Goal: Transaction & Acquisition: Purchase product/service

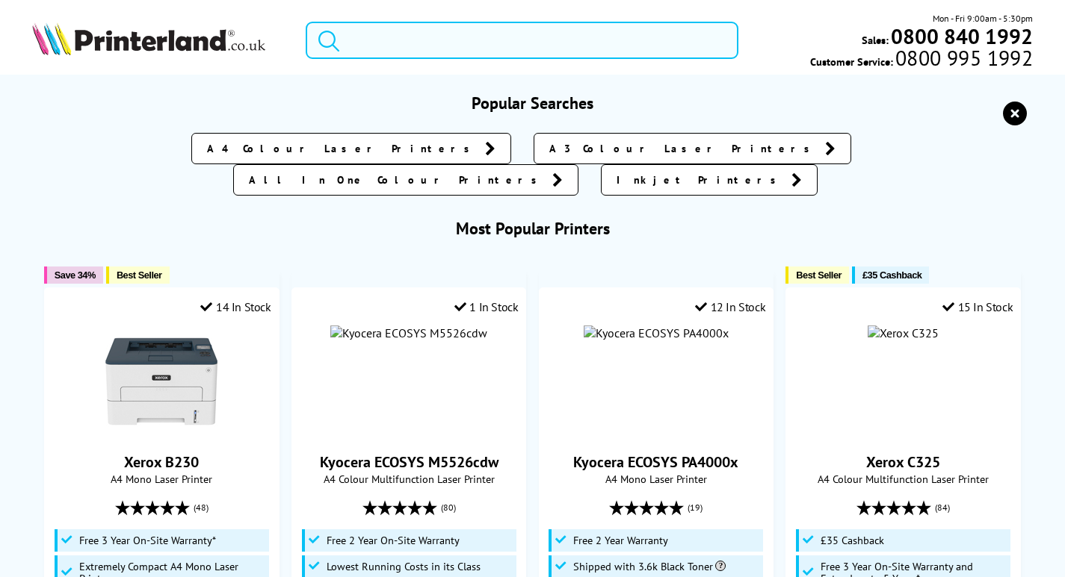
click at [422, 37] on input "search" at bounding box center [522, 40] width 433 height 37
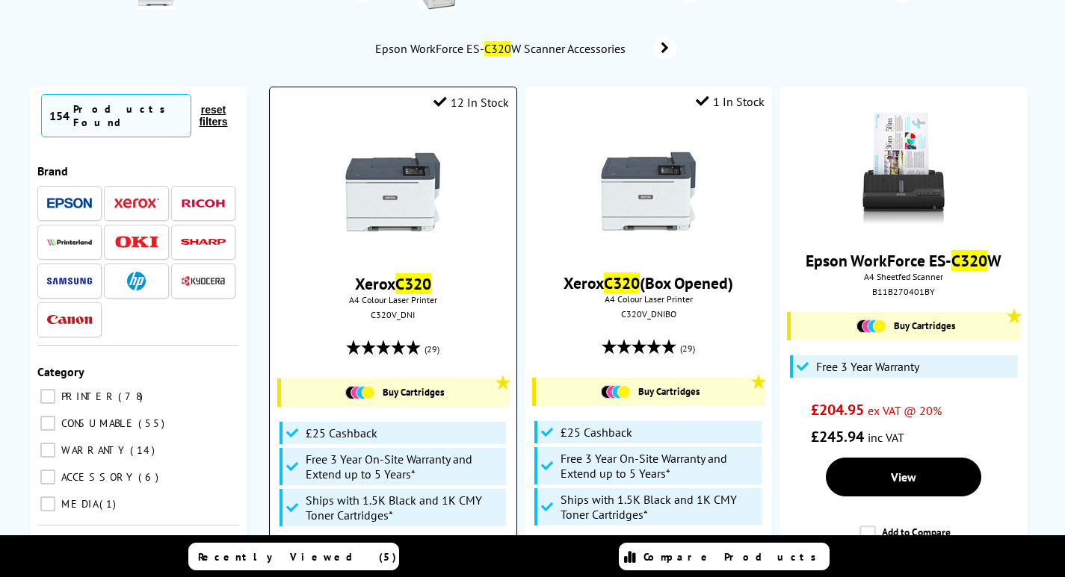
scroll to position [224, 0]
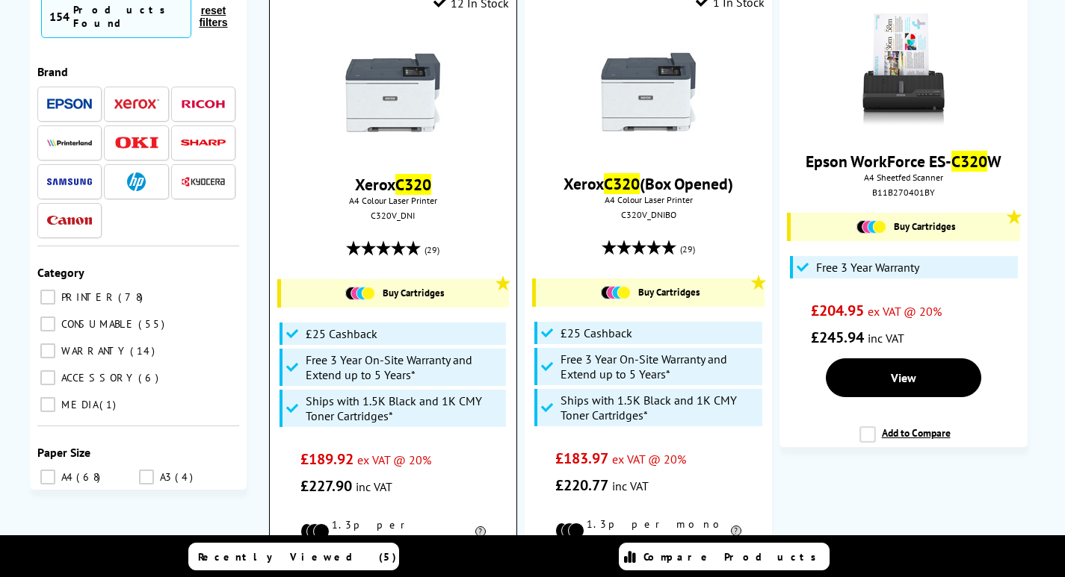
type input "c320"
click at [422, 102] on img at bounding box center [393, 93] width 112 height 112
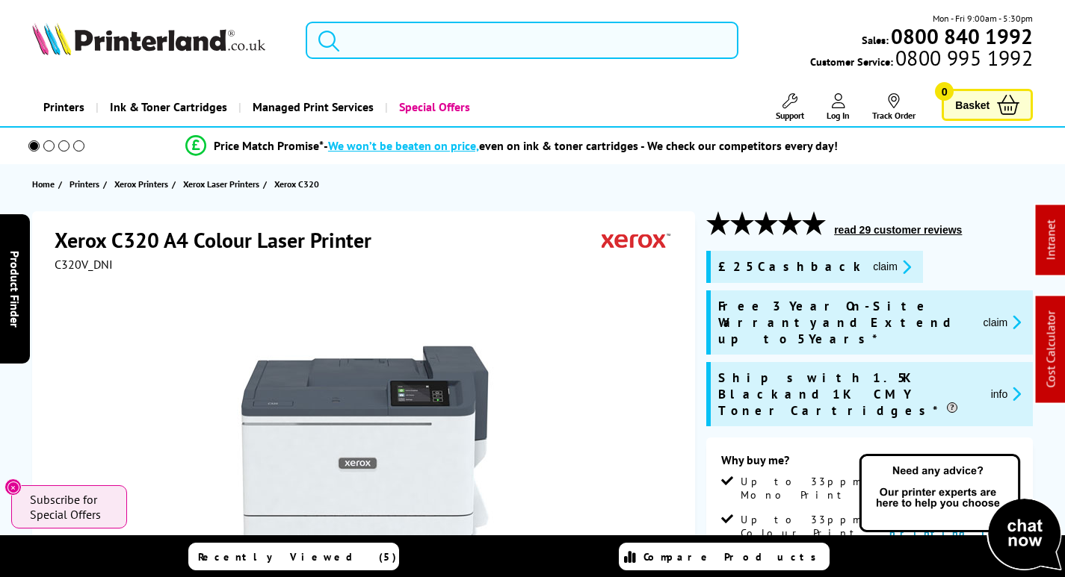
click at [413, 44] on input "search" at bounding box center [522, 40] width 433 height 37
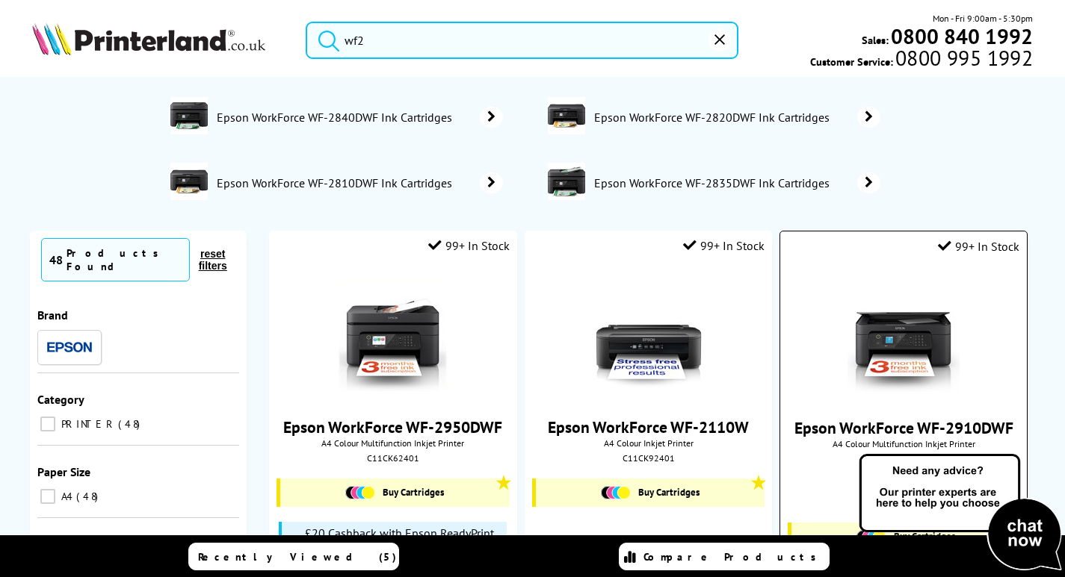
type input "wf2"
click at [905, 339] on img at bounding box center [903, 336] width 112 height 112
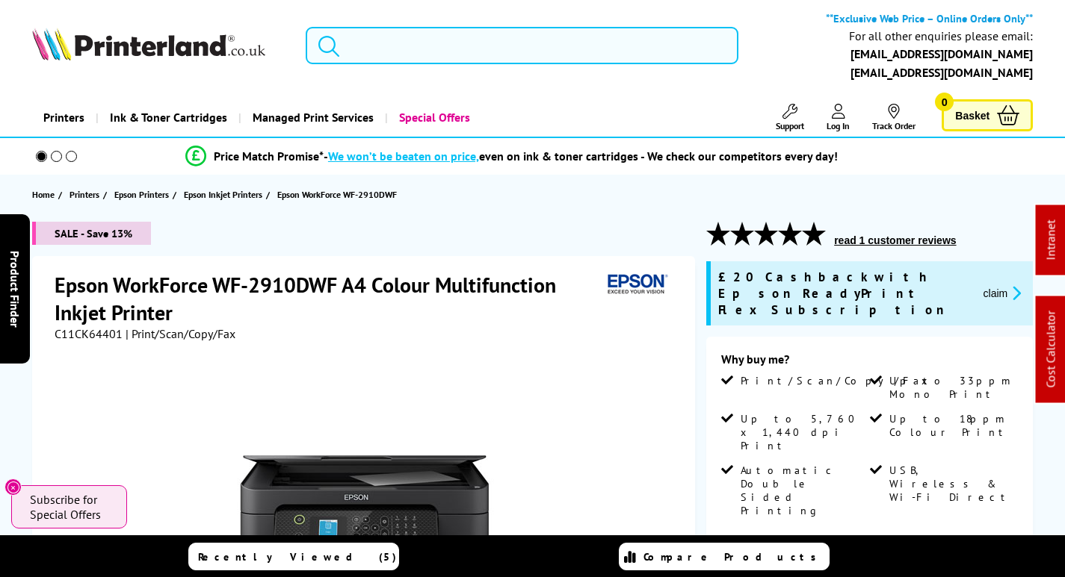
click at [465, 49] on input "search" at bounding box center [522, 45] width 433 height 37
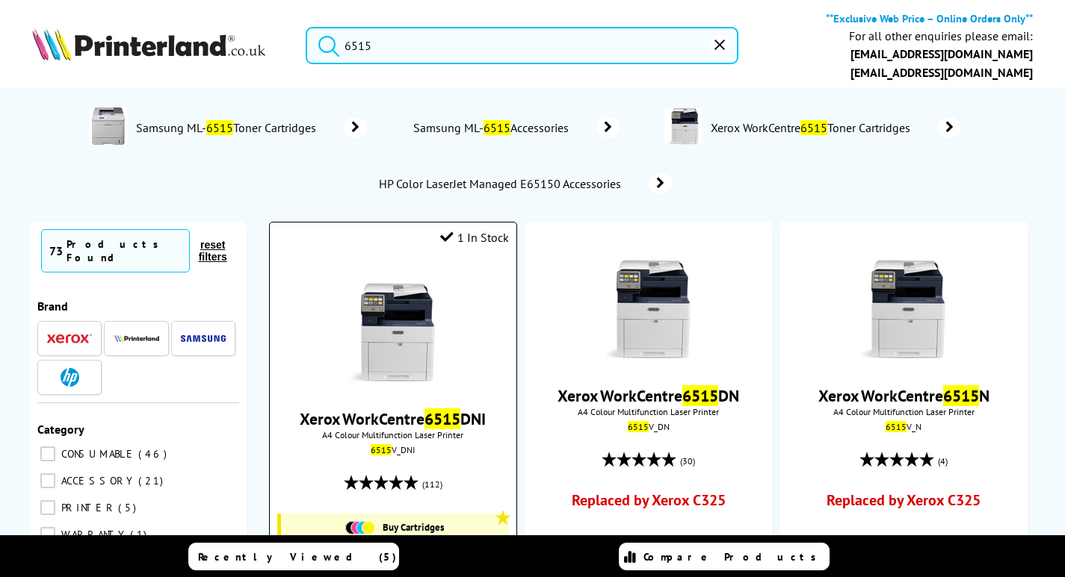
type input "6515"
click at [403, 349] on img at bounding box center [393, 327] width 112 height 112
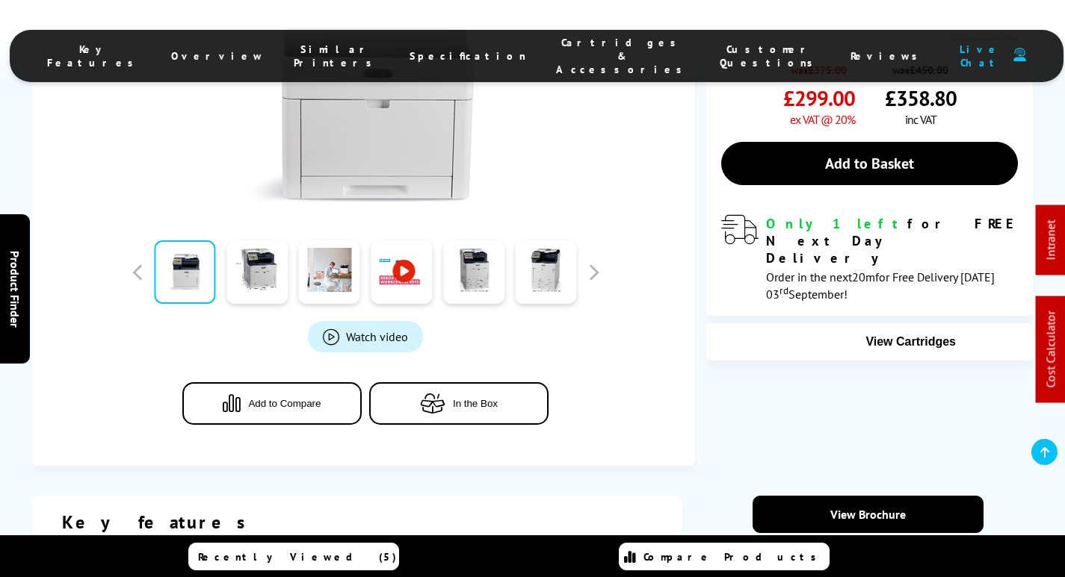
click at [536, 36] on ul "Key Features Overview Similar Printers Specification Cartridges & Accessories C…" at bounding box center [536, 56] width 1053 height 52
drag, startPoint x: 536, startPoint y: 49, endPoint x: 530, endPoint y: 58, distance: 11.4
click at [556, 49] on span "Cartridges & Accessories" at bounding box center [623, 56] width 134 height 40
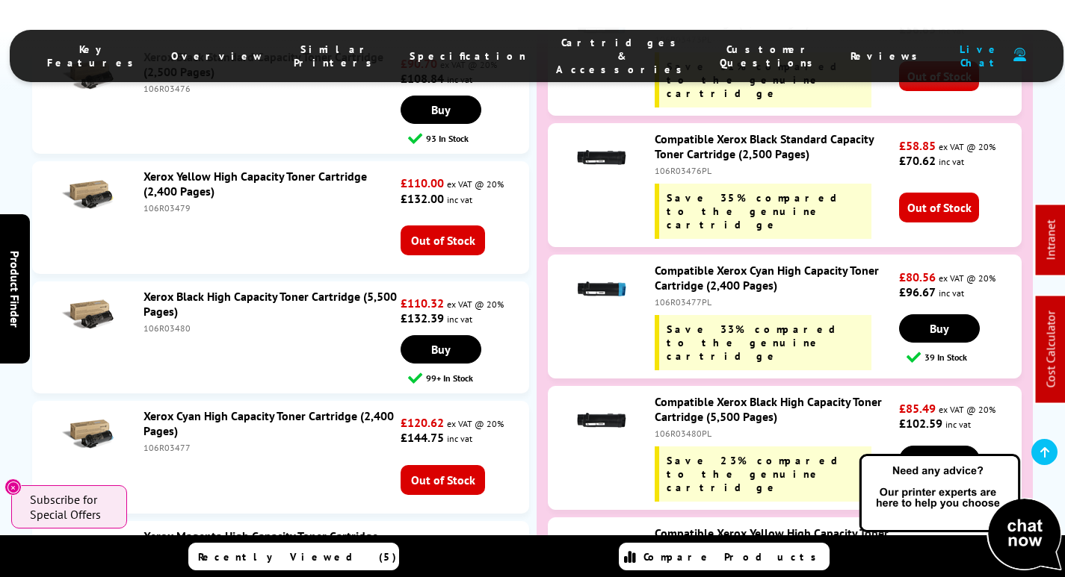
scroll to position [5422, 0]
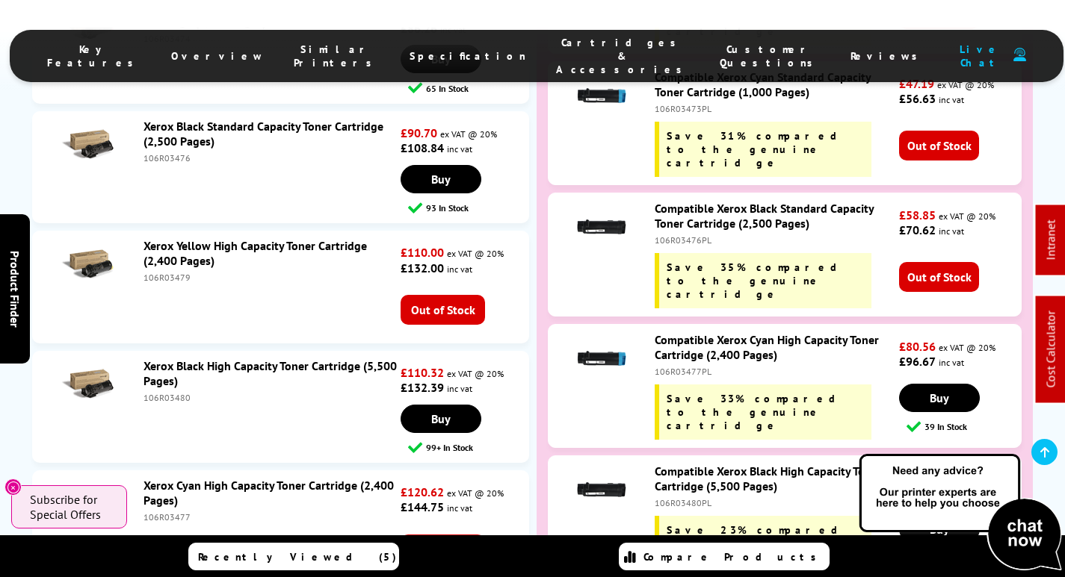
click at [687, 366] on div "106R03477PL" at bounding box center [774, 371] width 241 height 11
copy div "106R03477PL"
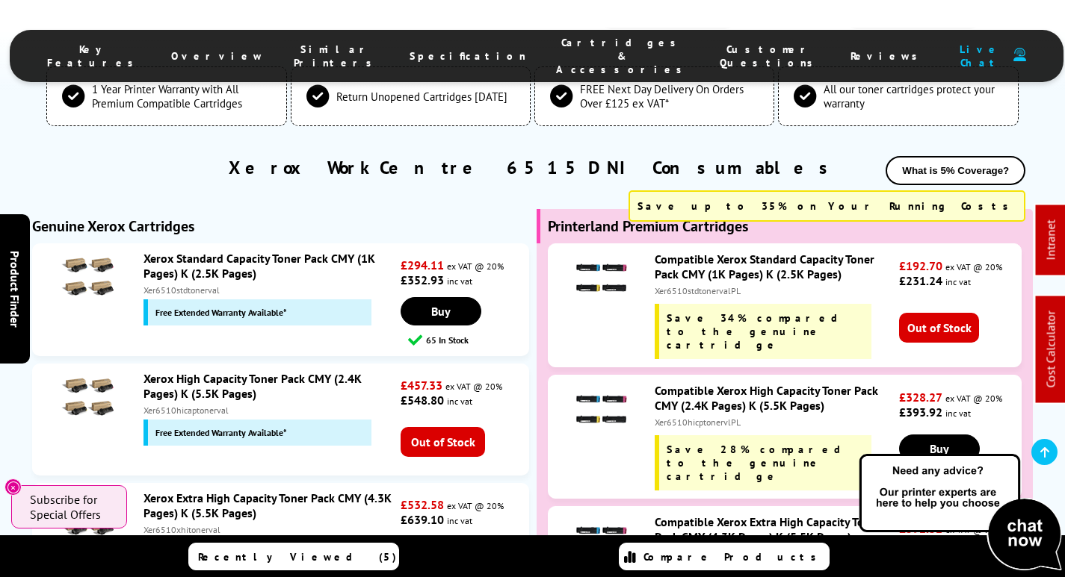
scroll to position [0, 0]
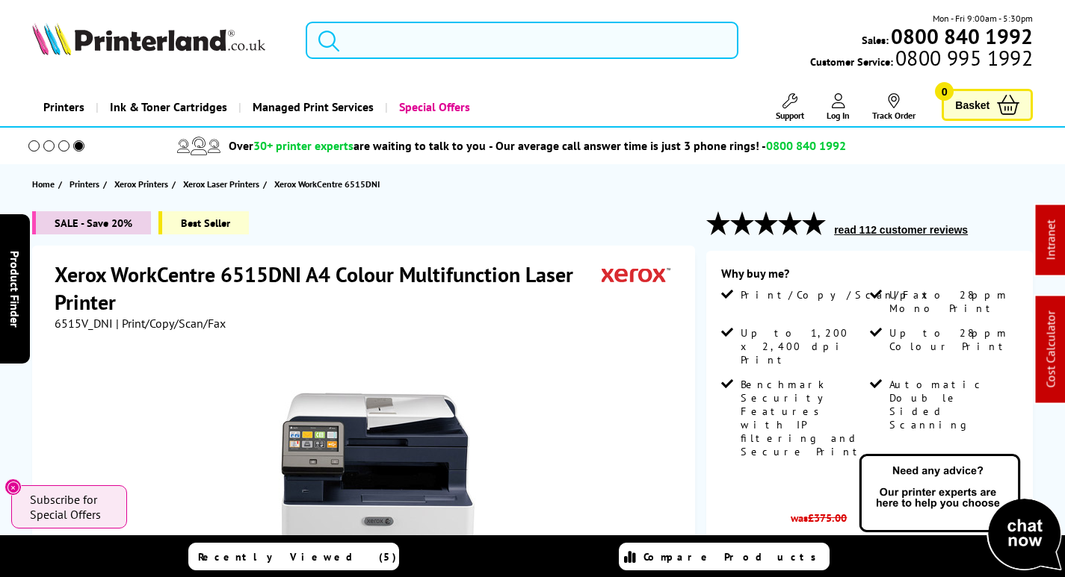
click at [497, 45] on input "search" at bounding box center [522, 40] width 433 height 37
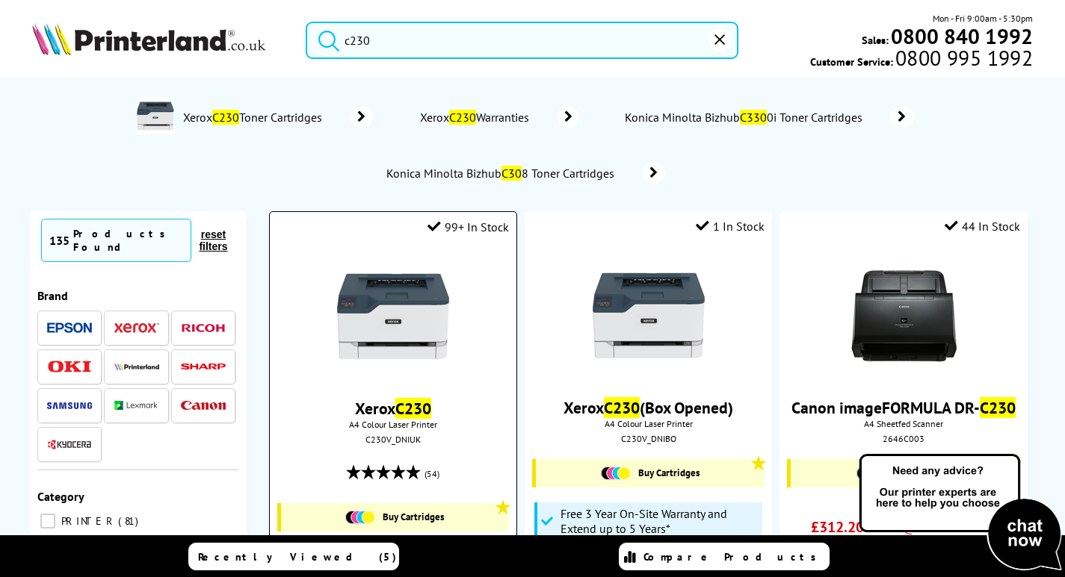
type input "c230"
drag, startPoint x: 419, startPoint y: 318, endPoint x: 416, endPoint y: 327, distance: 10.2
click at [420, 316] on img at bounding box center [393, 317] width 112 height 112
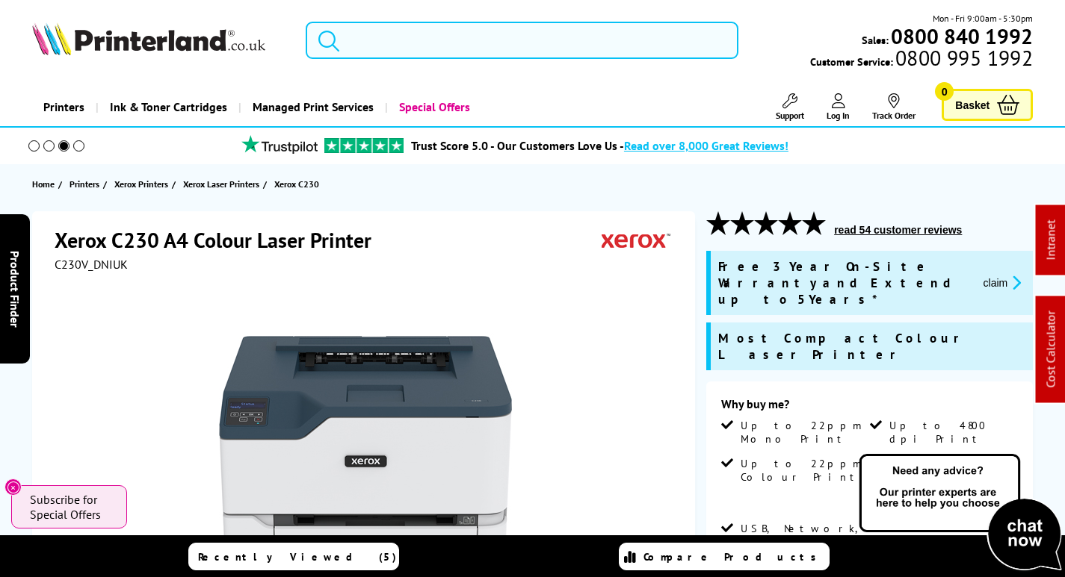
click at [447, 41] on input "search" at bounding box center [522, 40] width 433 height 37
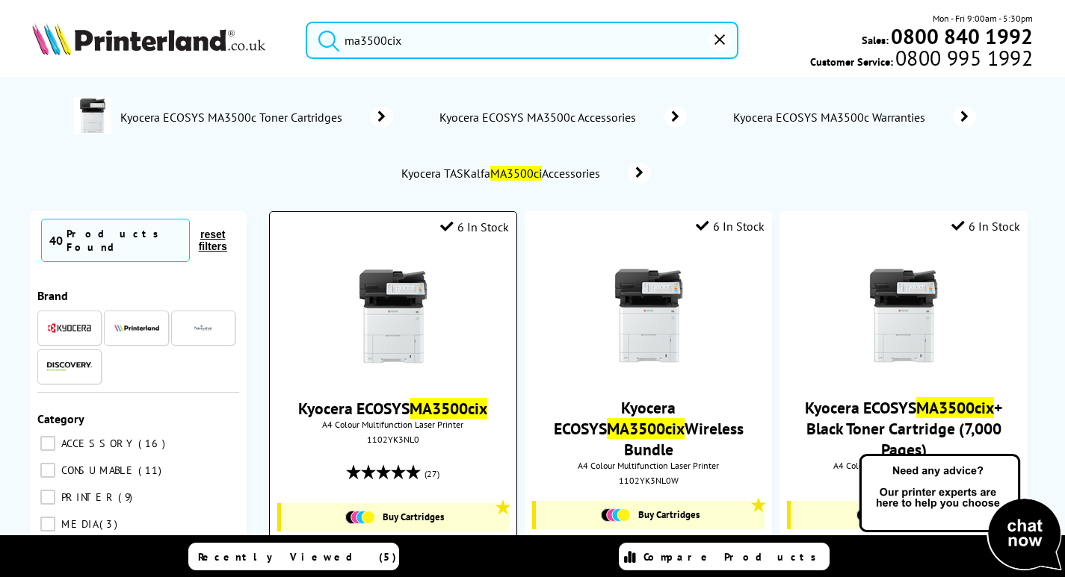
type input "ma3500cix"
click at [397, 323] on img at bounding box center [393, 317] width 112 height 112
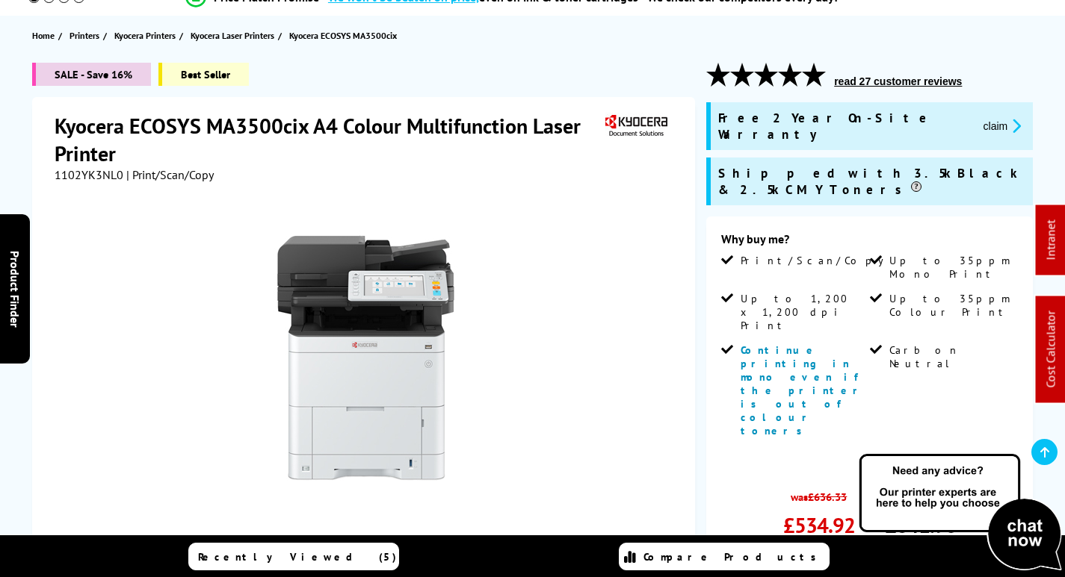
scroll to position [149, 0]
